Goal: Task Accomplishment & Management: Use online tool/utility

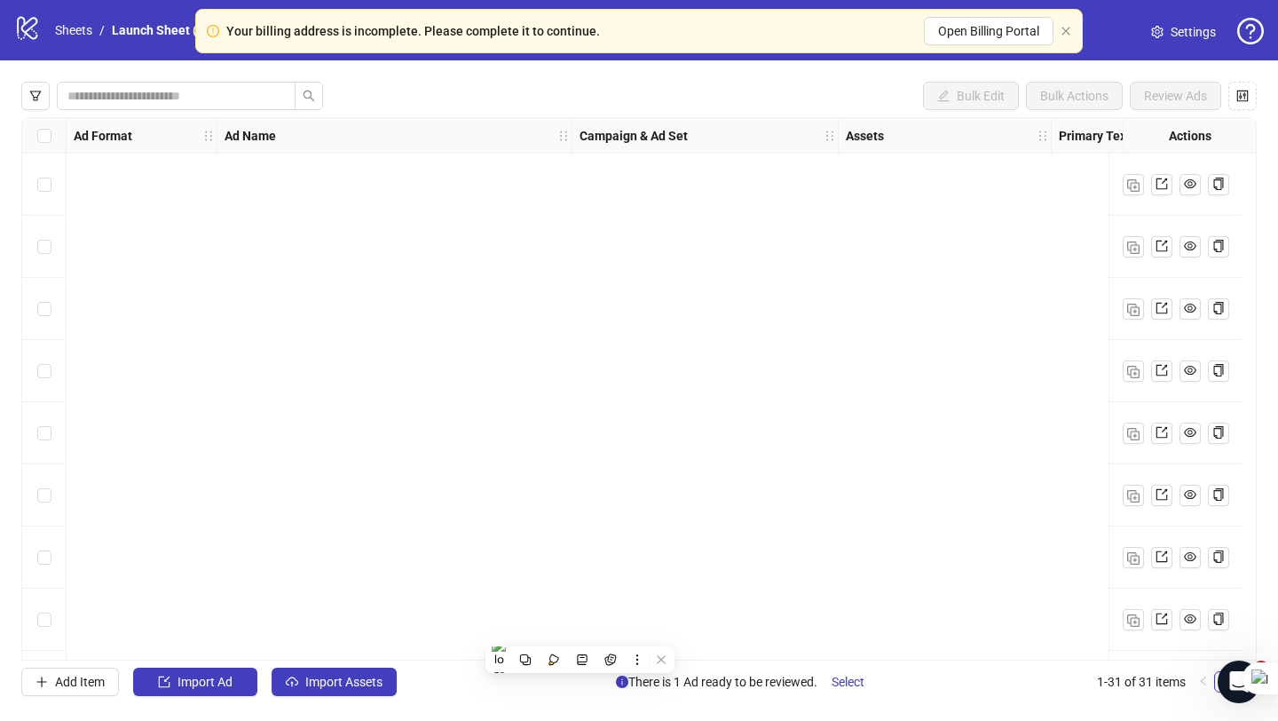
scroll to position [1426, 1353]
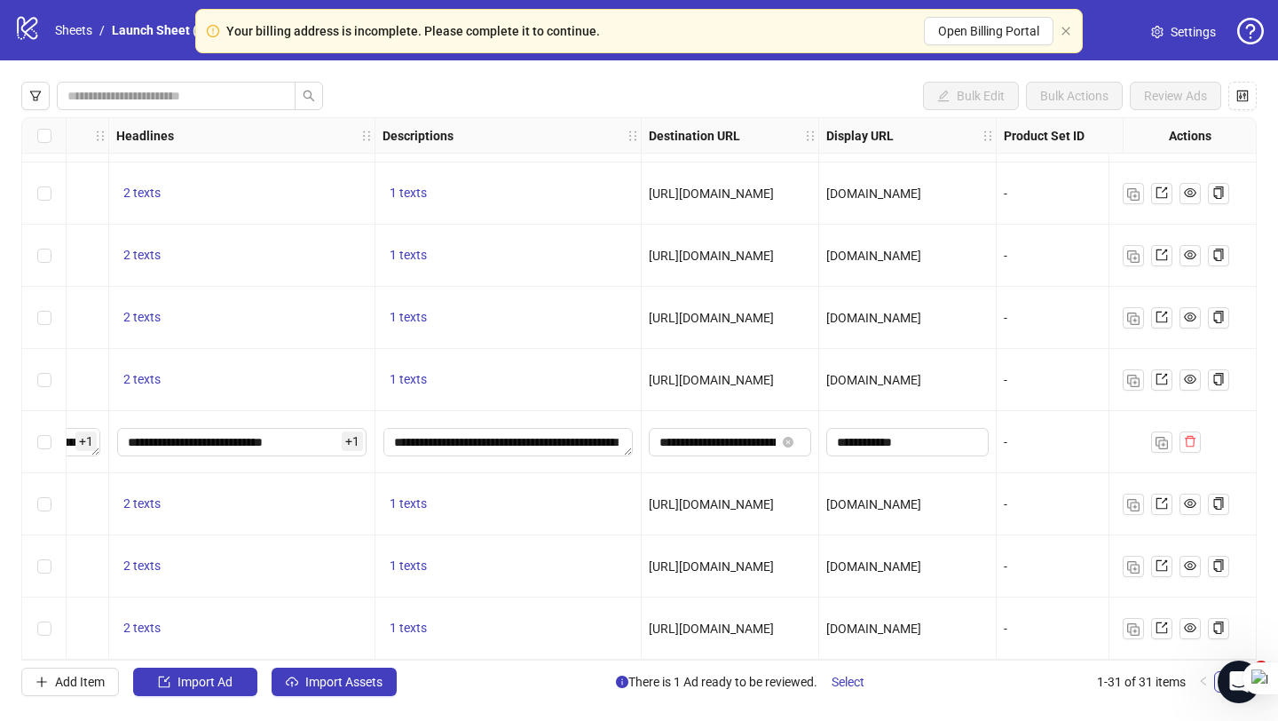
scroll to position [1427, 1138]
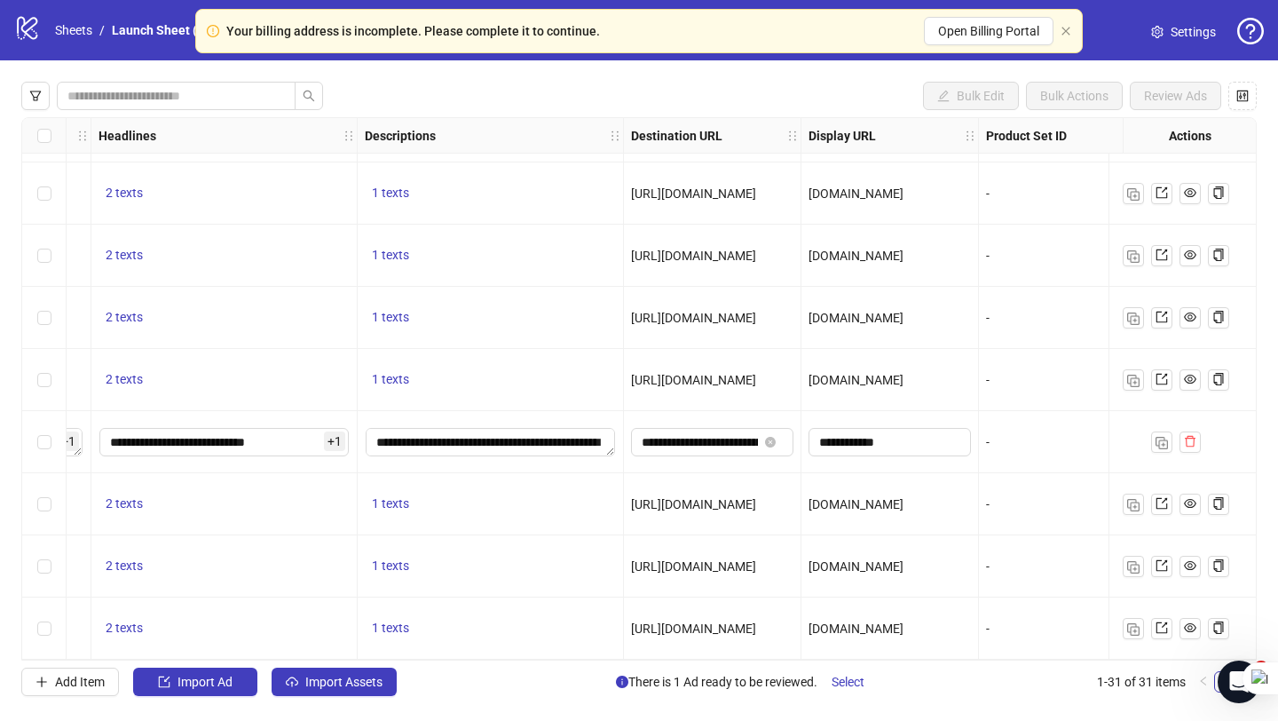
click at [726, 501] on span "[URL][DOMAIN_NAME]" at bounding box center [693, 504] width 125 height 14
drag, startPoint x: 634, startPoint y: 494, endPoint x: 808, endPoint y: 499, distance: 174.0
click at [756, 497] on span "[URL][DOMAIN_NAME]" at bounding box center [693, 504] width 125 height 14
drag, startPoint x: 631, startPoint y: 495, endPoint x: 809, endPoint y: 502, distance: 178.6
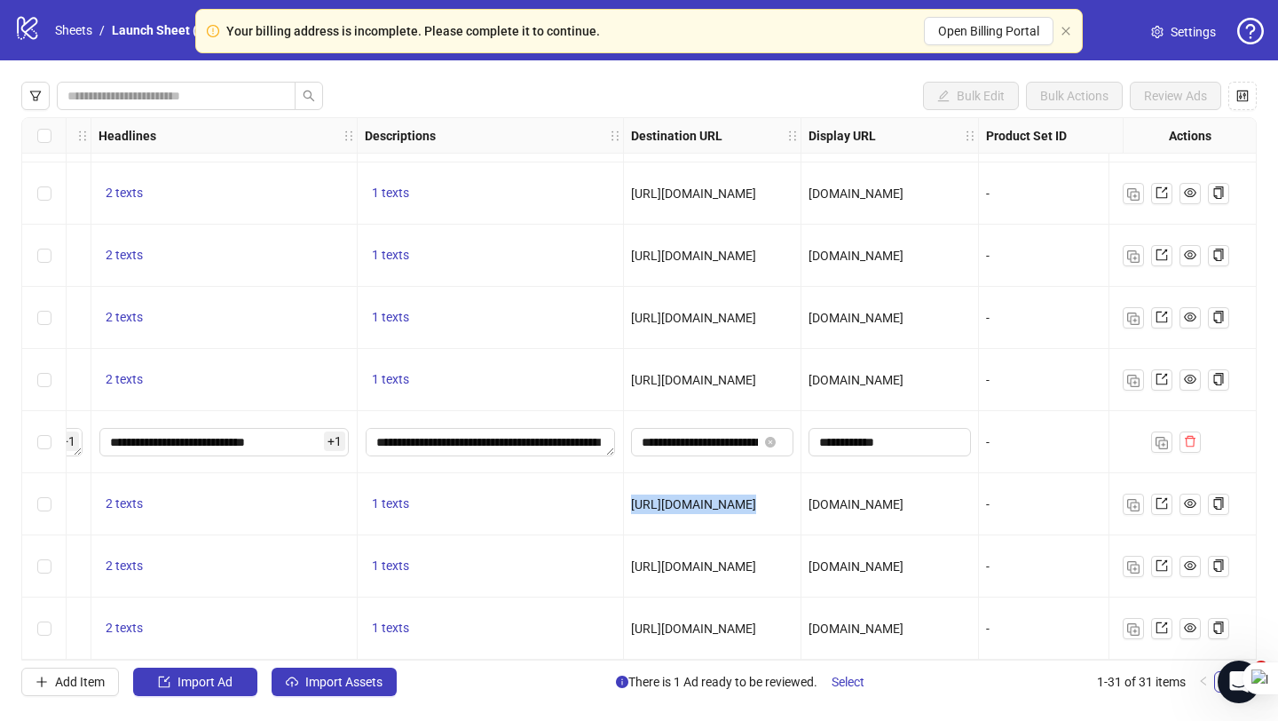
copy span "[URL][DOMAIN_NAME]"
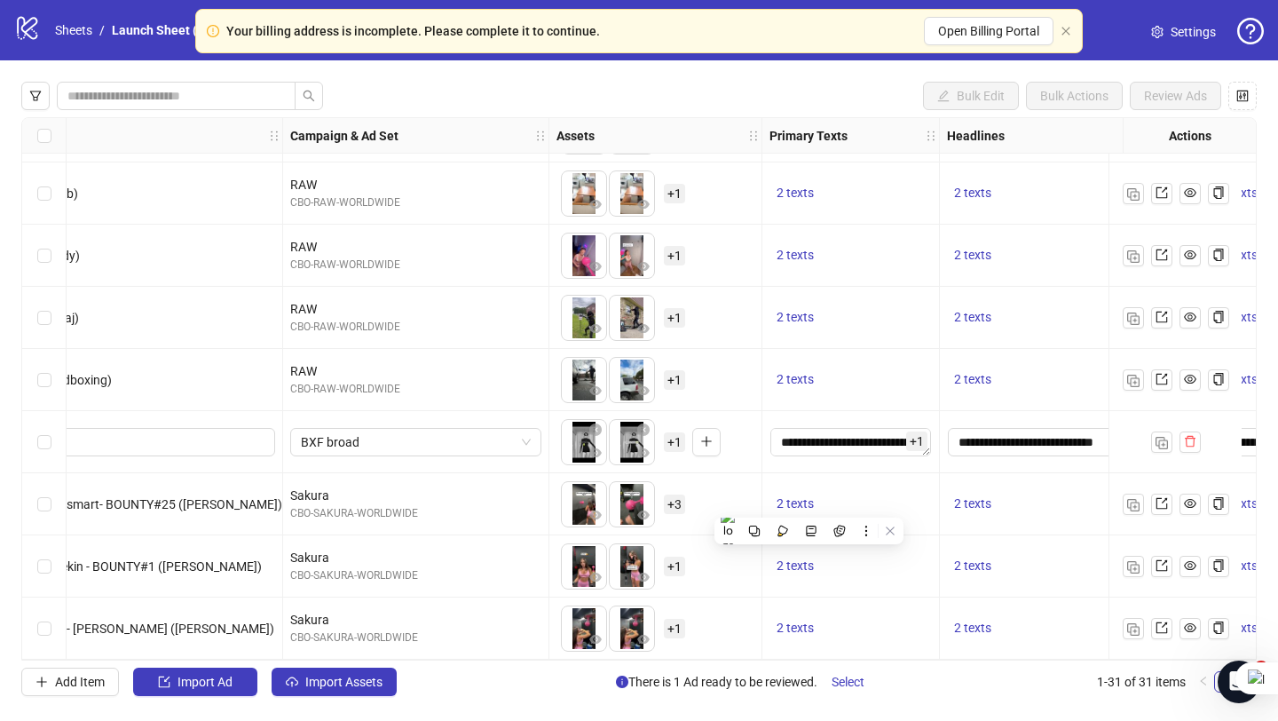
scroll to position [1426, 0]
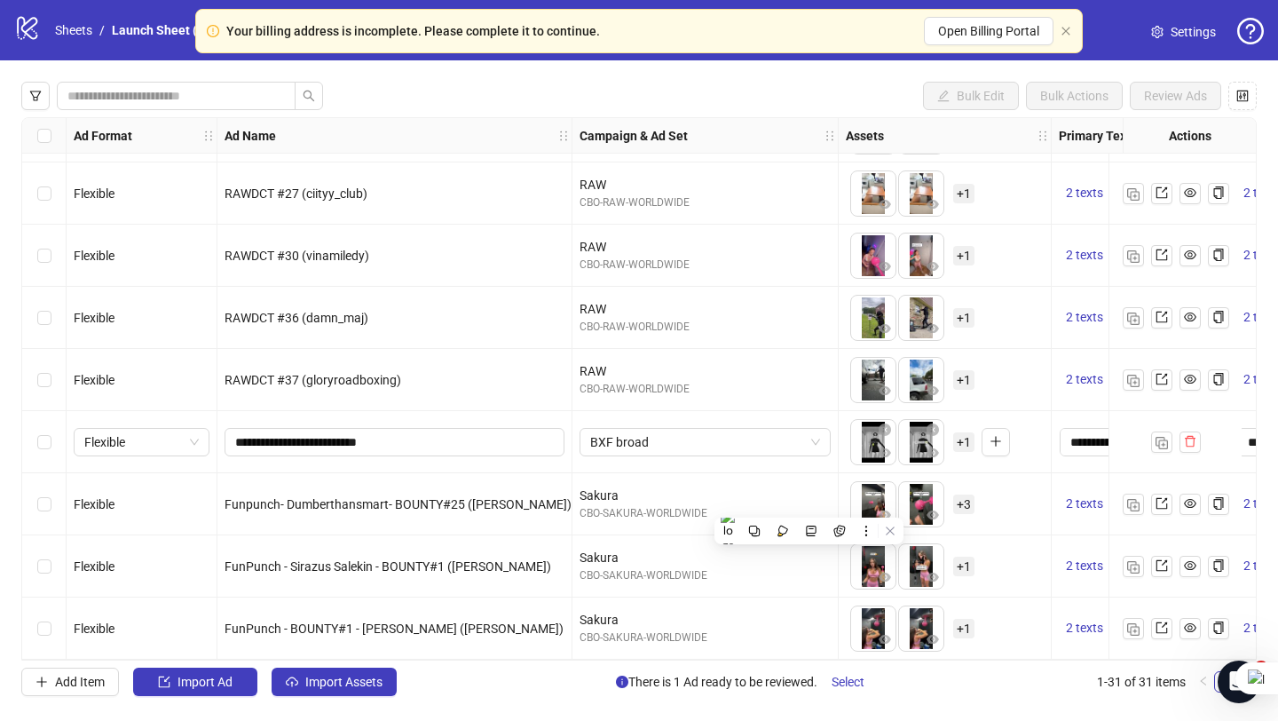
click at [666, 535] on div "Sakura CBO-SAKURA-WORLDWIDE" at bounding box center [706, 566] width 266 height 62
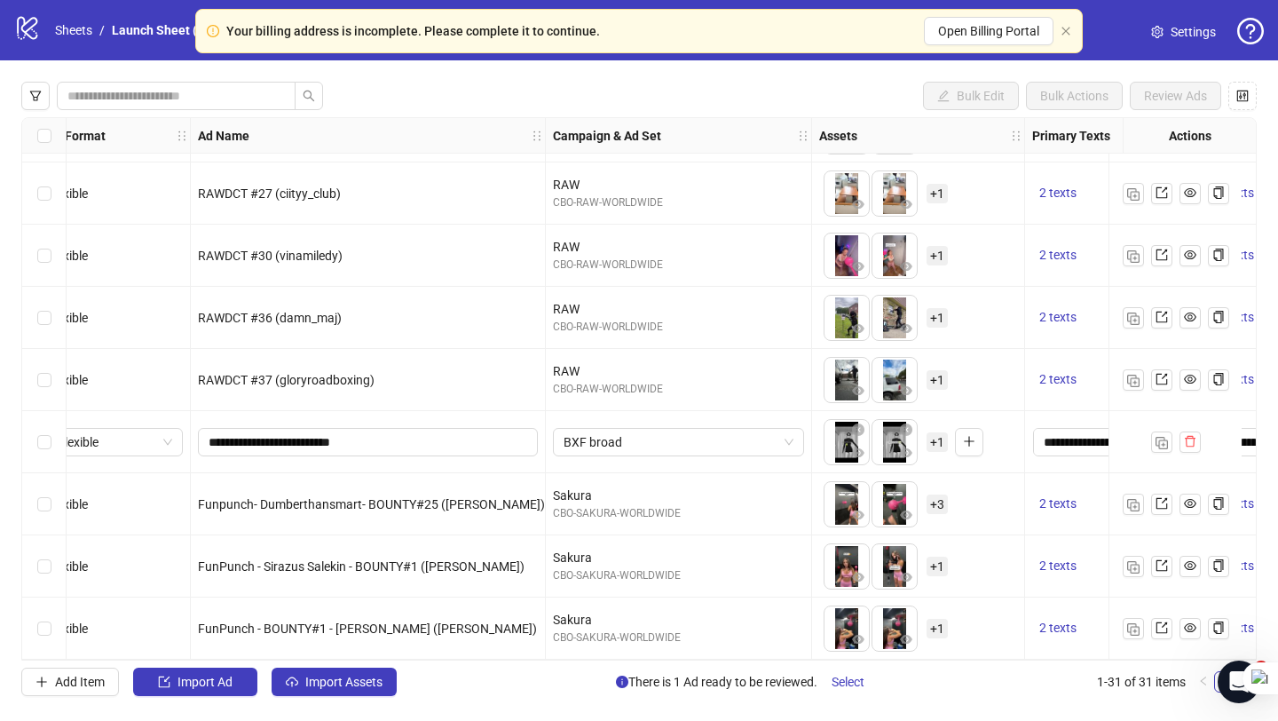
scroll to position [1427, 0]
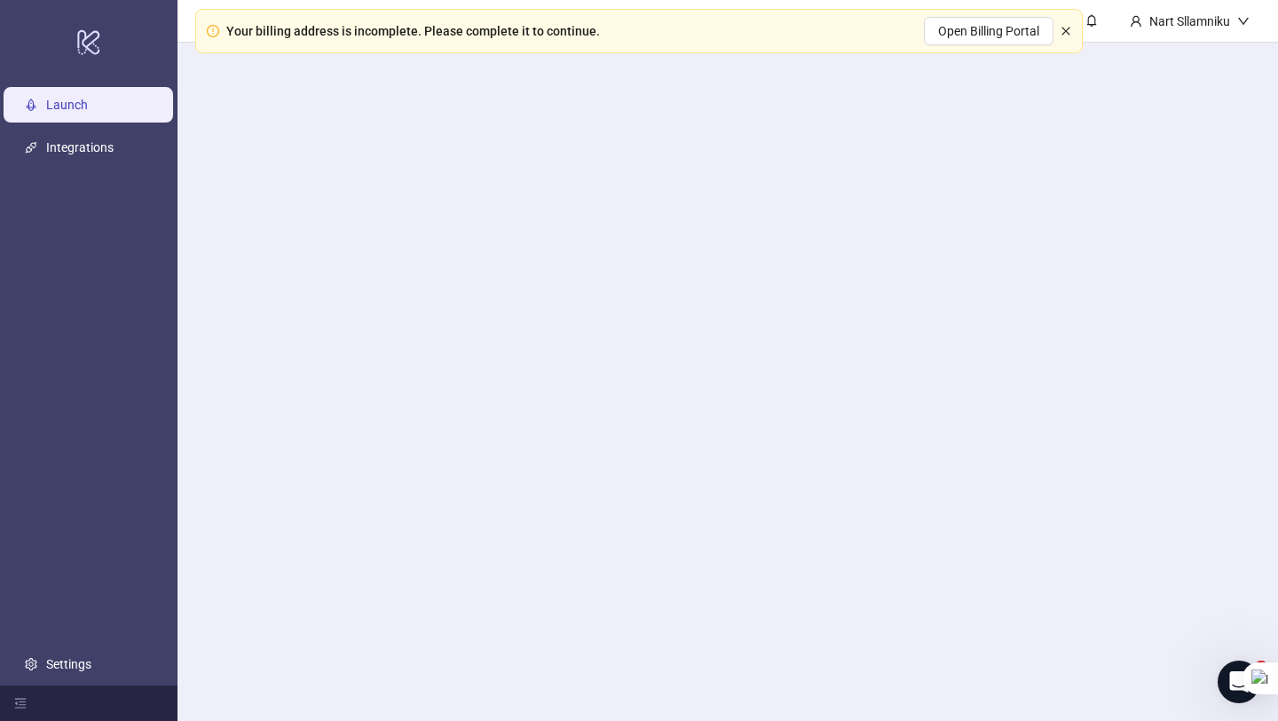
click at [1062, 33] on icon "close" at bounding box center [1066, 31] width 11 height 11
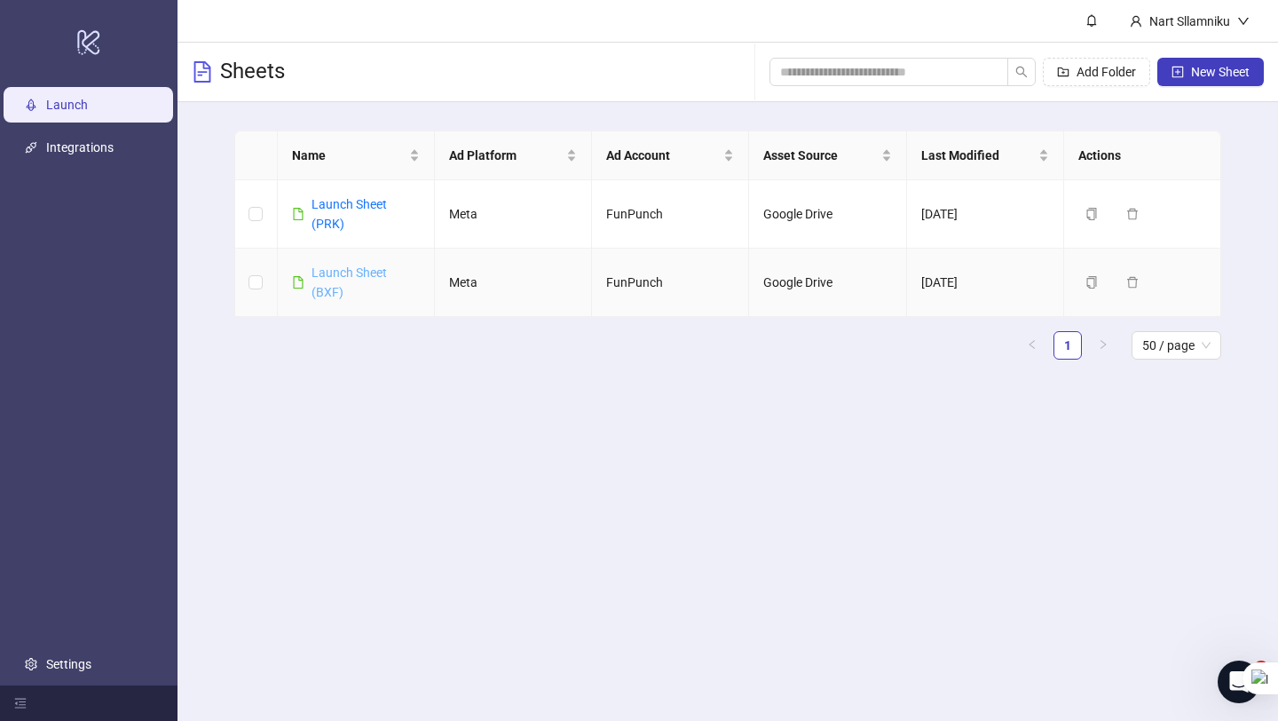
click at [334, 276] on link "Launch Sheet (BXF)" at bounding box center [349, 282] width 75 height 34
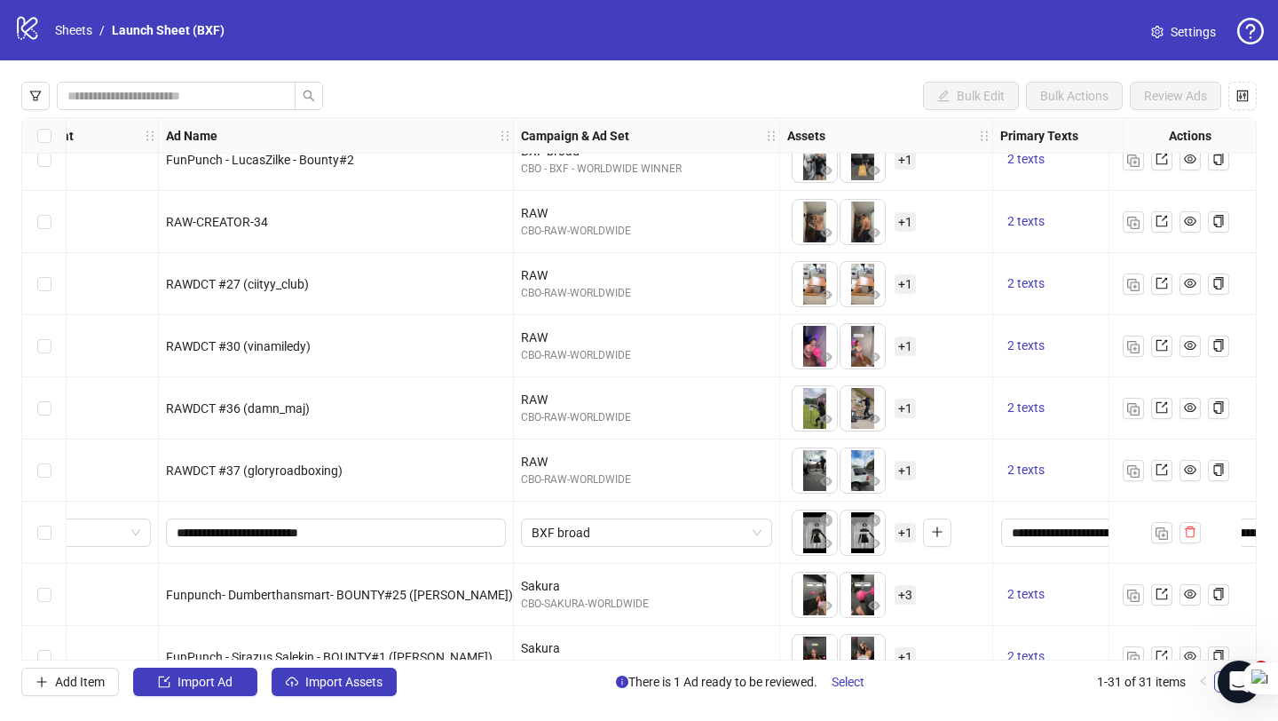
scroll to position [1427, 59]
